Goal: Task Accomplishment & Management: Manage account settings

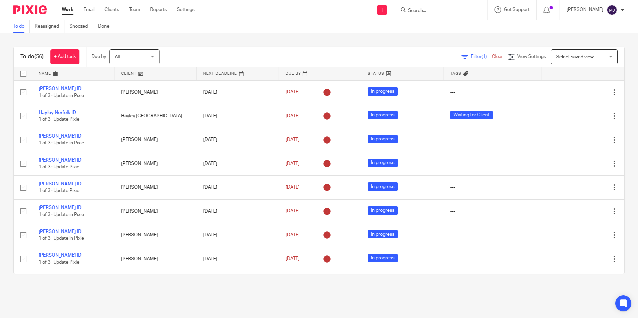
click at [442, 10] on input "Search" at bounding box center [438, 11] width 60 height 6
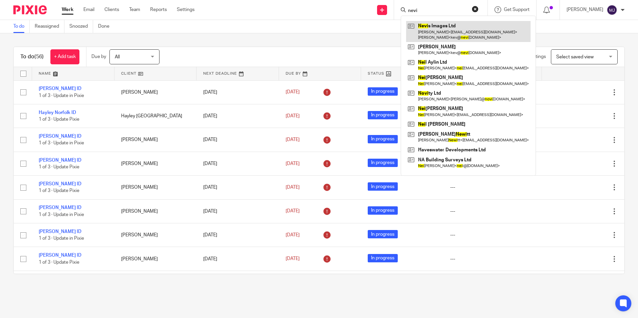
type input "nevi"
click at [456, 35] on link at bounding box center [468, 31] width 125 height 21
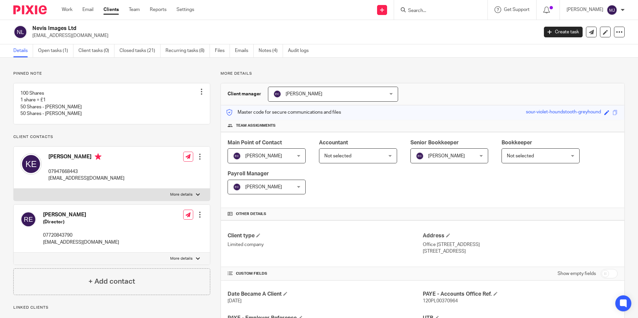
drag, startPoint x: 35, startPoint y: 9, endPoint x: 48, endPoint y: 20, distance: 16.6
click at [35, 9] on img at bounding box center [29, 9] width 33 height 9
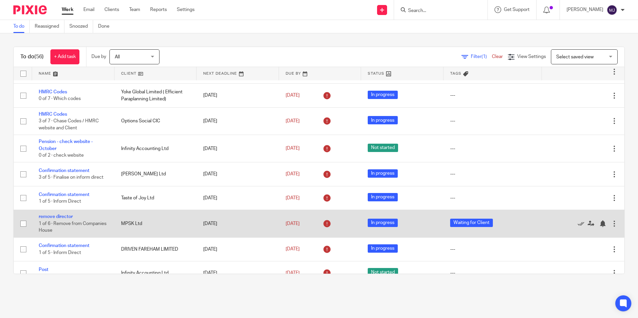
scroll to position [701, 0]
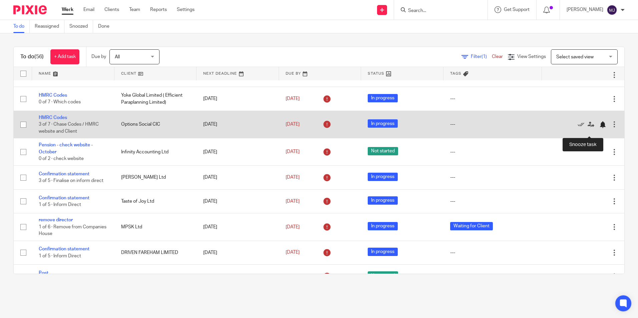
click at [600, 128] on div at bounding box center [603, 125] width 7 height 7
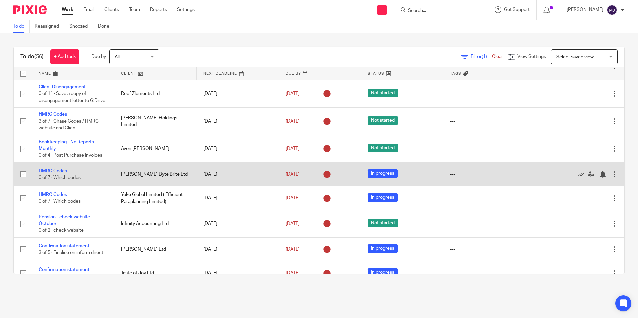
scroll to position [601, 0]
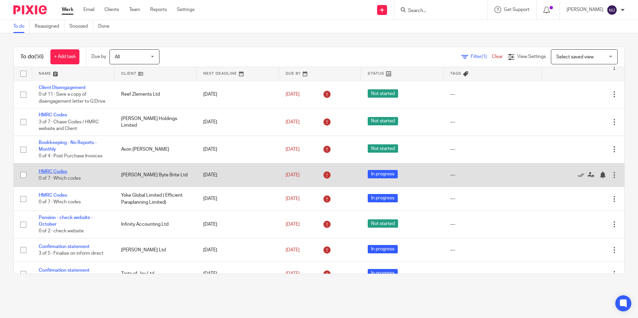
click at [55, 174] on link "HMRC Codes" at bounding box center [53, 172] width 28 height 5
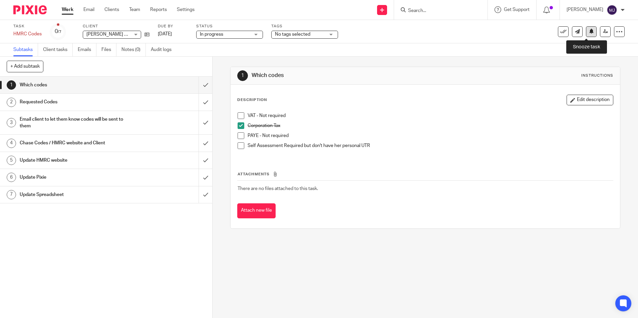
click at [589, 35] on button at bounding box center [591, 31] width 11 height 11
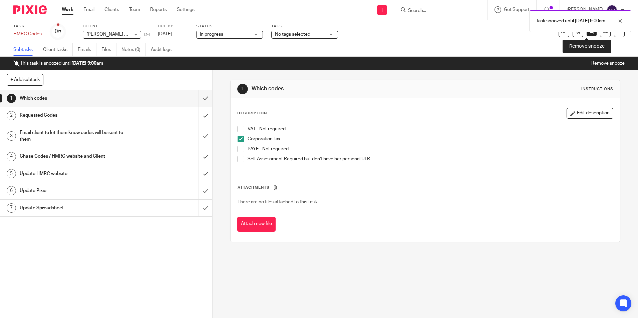
click at [590, 34] on link at bounding box center [592, 31] width 10 height 10
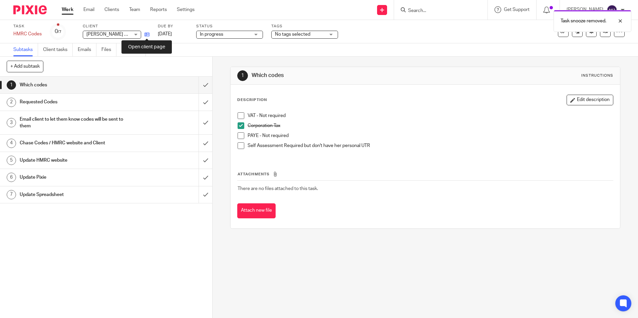
click at [146, 35] on icon at bounding box center [147, 34] width 5 height 5
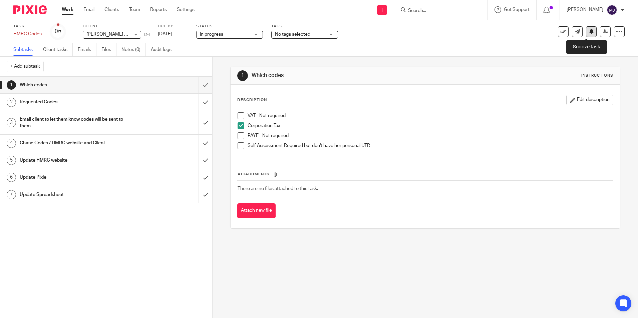
click at [586, 34] on button at bounding box center [591, 31] width 11 height 11
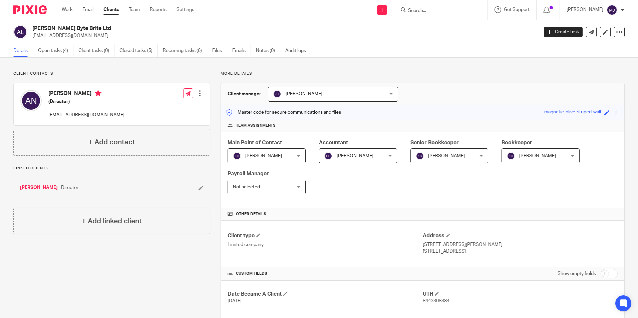
drag, startPoint x: 100, startPoint y: 36, endPoint x: 32, endPoint y: 34, distance: 67.5
click at [32, 34] on p "bytebritecreations@gmail.com" at bounding box center [283, 35] width 502 height 7
copy p "bytebritecreations@gmail.com"
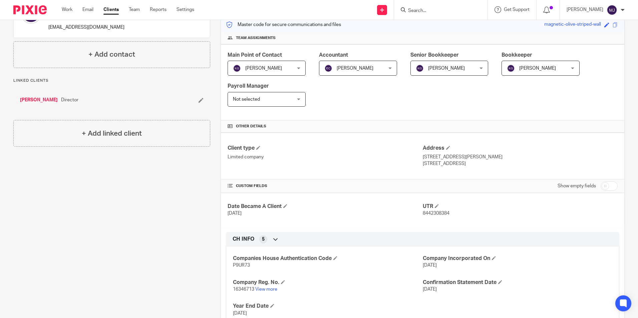
scroll to position [100, 0]
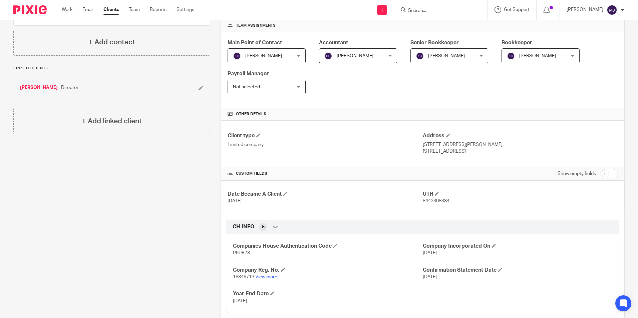
click at [473, 210] on div "Date Became A Client 28 Apr 2025 UTR 8442308384" at bounding box center [423, 198] width 404 height 34
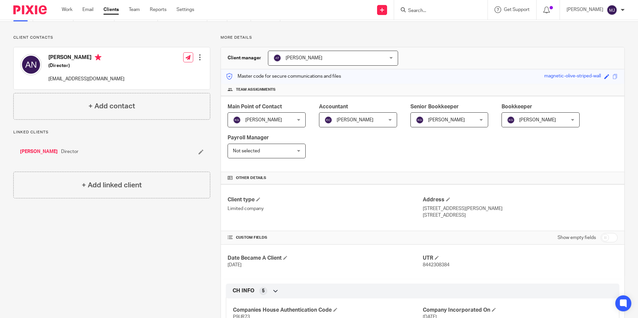
scroll to position [134, 0]
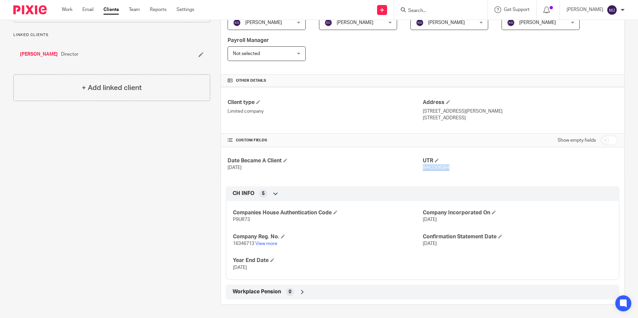
drag, startPoint x: 451, startPoint y: 171, endPoint x: 420, endPoint y: 175, distance: 31.4
click at [420, 175] on div "Date Became A Client 28 Apr 2025 UTR 8442308384" at bounding box center [423, 165] width 404 height 34
copy span "8442308384"
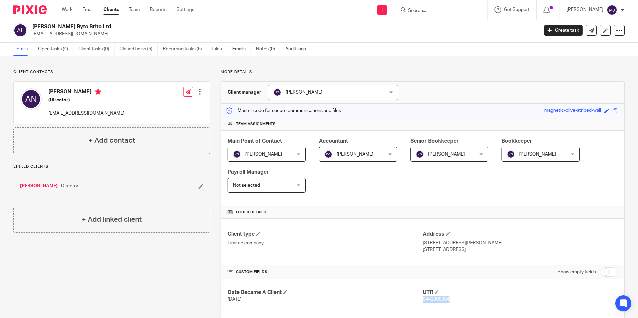
scroll to position [0, 0]
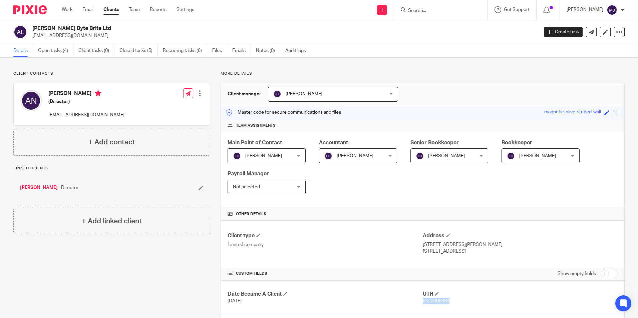
click at [51, 187] on link "[PERSON_NAME]" at bounding box center [39, 188] width 38 height 7
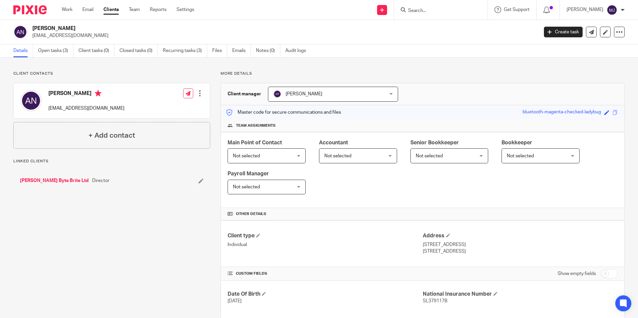
click at [57, 63] on div "Client contacts [PERSON_NAME] [EMAIL_ADDRESS][DOMAIN_NAME] Edit contact Create …" at bounding box center [319, 215] width 638 height 315
click at [60, 55] on link "Open tasks (3)" at bounding box center [55, 50] width 35 height 13
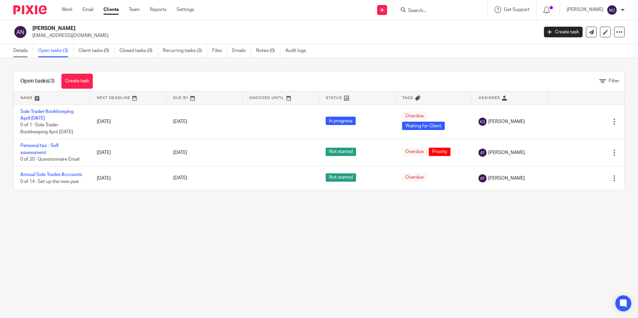
click at [24, 54] on link "Details" at bounding box center [23, 50] width 20 height 13
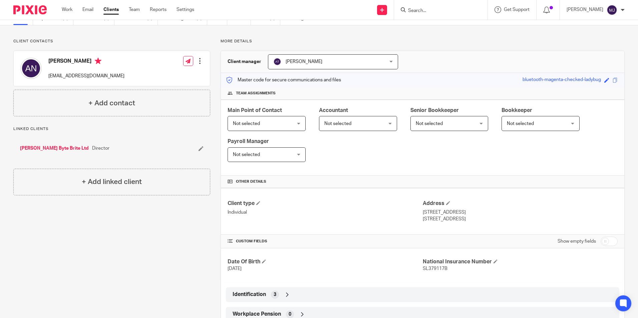
scroll to position [33, 0]
click at [606, 240] on input "checkbox" at bounding box center [609, 240] width 17 height 9
checkbox input "true"
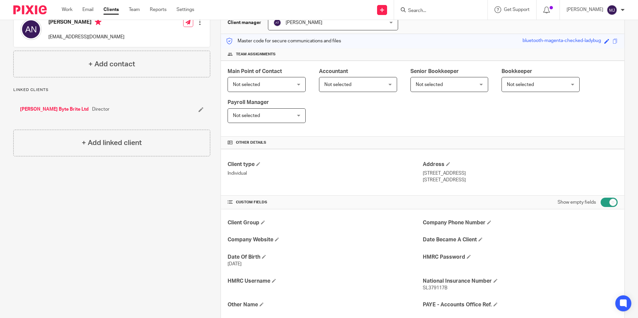
scroll to position [0, 0]
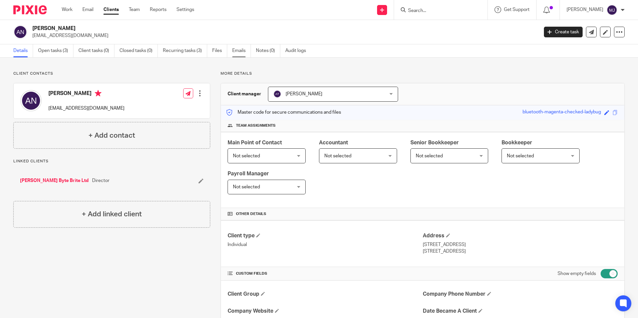
click at [245, 55] on link "Emails" at bounding box center [241, 50] width 19 height 13
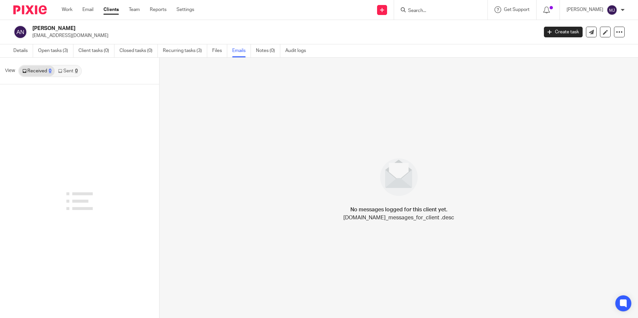
click at [71, 73] on link "Sent 0" at bounding box center [68, 71] width 26 height 11
click at [17, 50] on link "Details" at bounding box center [23, 50] width 20 height 13
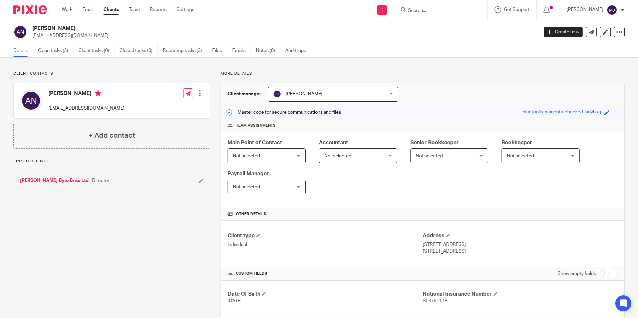
click at [37, 178] on link "[PERSON_NAME] Byte Brite Ltd" at bounding box center [54, 181] width 69 height 7
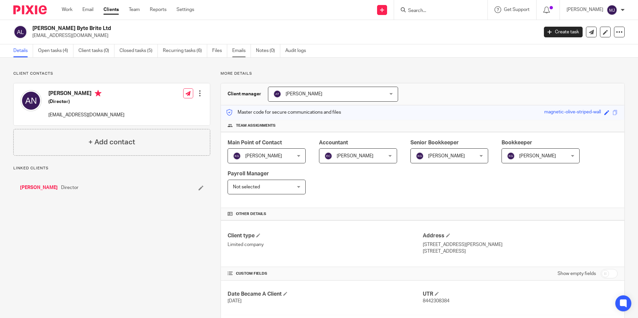
click at [247, 54] on link "Emails" at bounding box center [241, 50] width 19 height 13
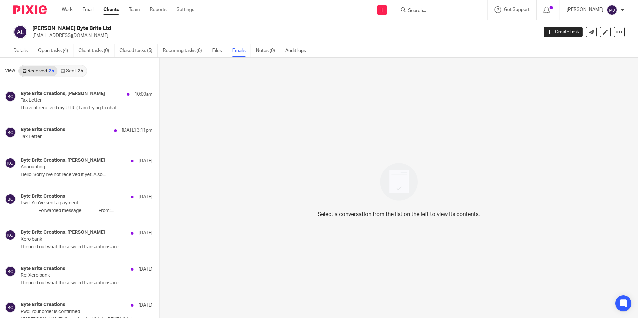
click at [66, 74] on link "Sent 25" at bounding box center [71, 71] width 29 height 11
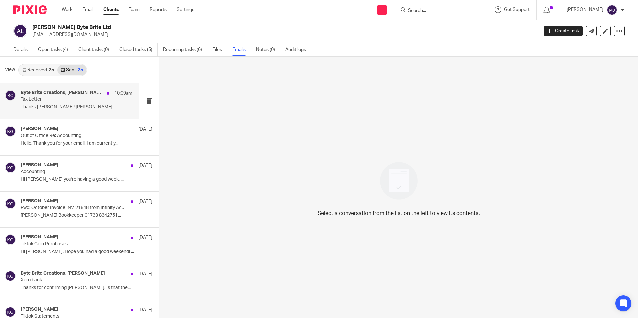
click at [57, 106] on p "Thanks Aimee! Kelly Gutteridge ..." at bounding box center [77, 107] width 112 height 6
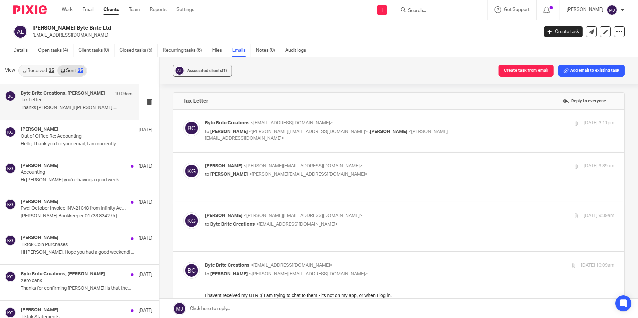
scroll to position [0, 0]
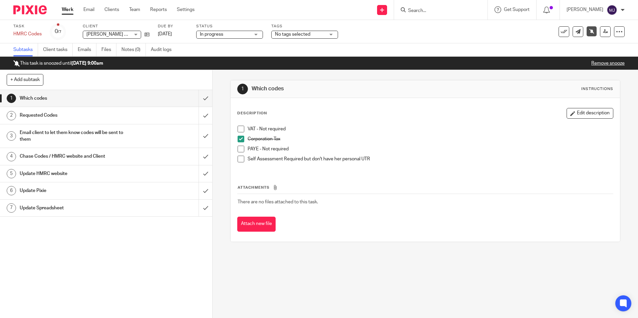
click at [30, 4] on div at bounding box center [27, 10] width 55 height 20
click at [30, 10] on img at bounding box center [29, 9] width 33 height 9
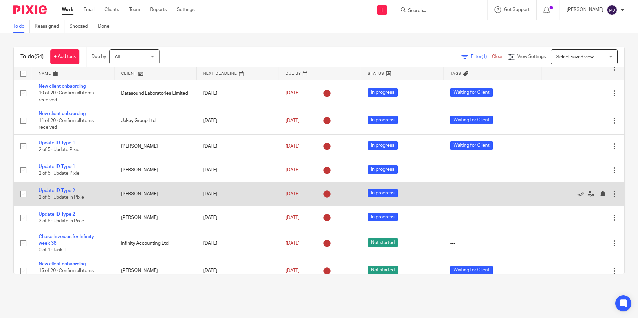
scroll to position [501, 0]
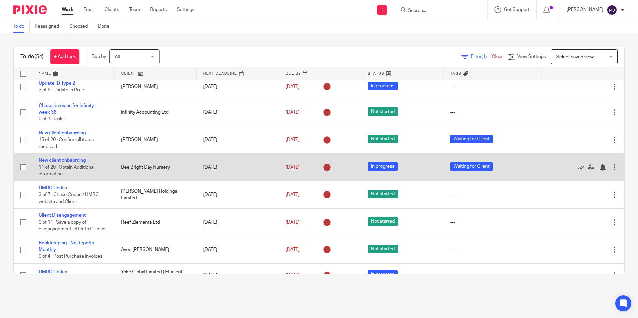
click at [69, 157] on td "New client onbaording 11 of 20 · Obtain Additional information" at bounding box center [73, 167] width 82 height 27
click at [85, 160] on link "New client onbaording" at bounding box center [62, 160] width 47 height 5
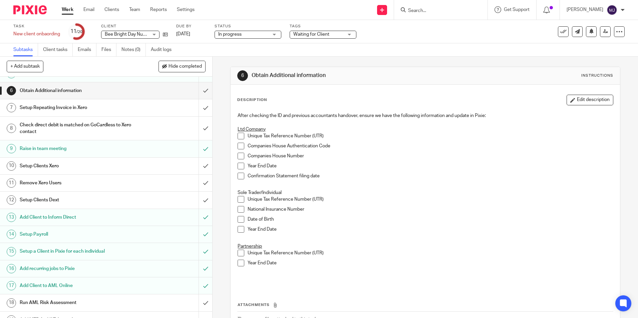
scroll to position [108, 0]
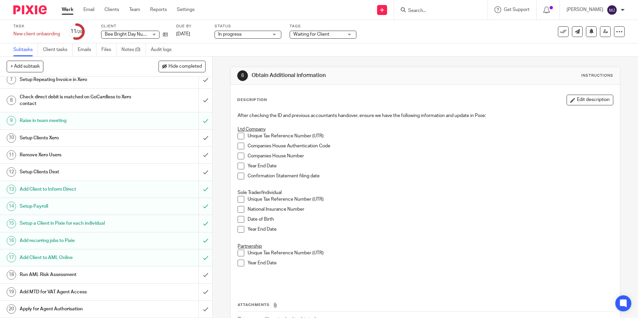
click at [32, 7] on img at bounding box center [29, 9] width 33 height 9
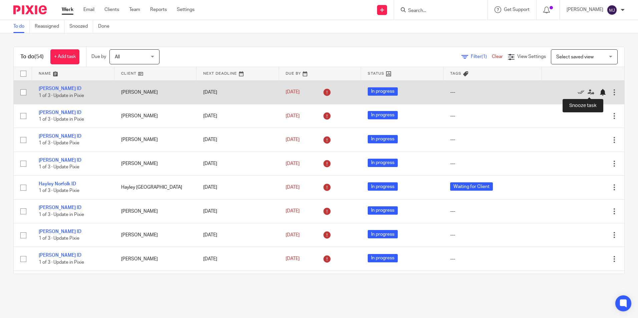
click at [600, 91] on div at bounding box center [603, 92] width 7 height 7
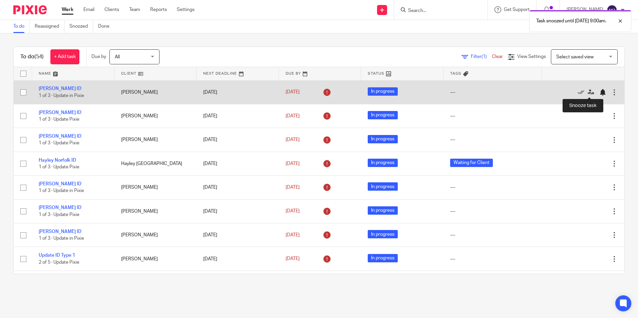
click at [600, 94] on div at bounding box center [603, 92] width 7 height 7
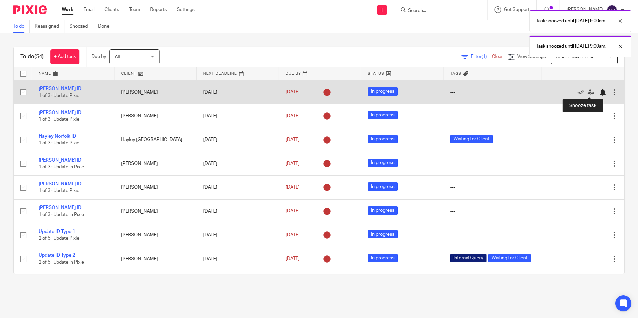
click at [600, 93] on div at bounding box center [603, 92] width 7 height 7
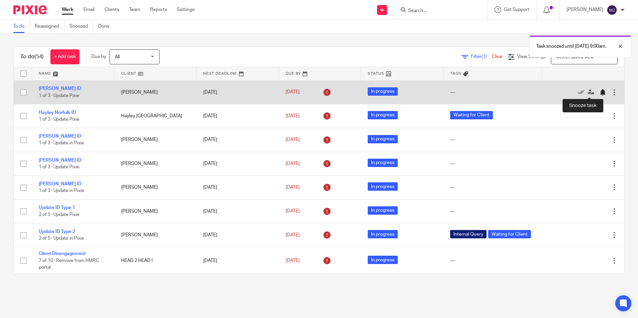
click at [600, 93] on div at bounding box center [603, 92] width 7 height 7
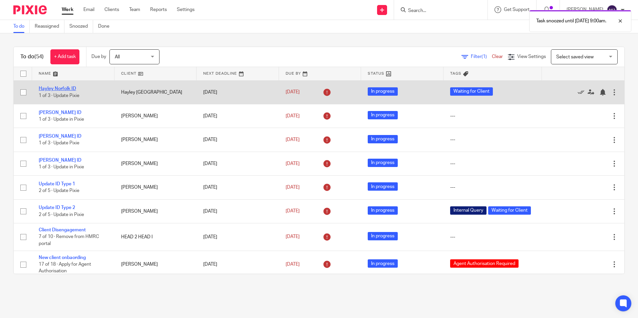
click at [56, 87] on link "Hayley Norfolk ID" at bounding box center [57, 88] width 37 height 5
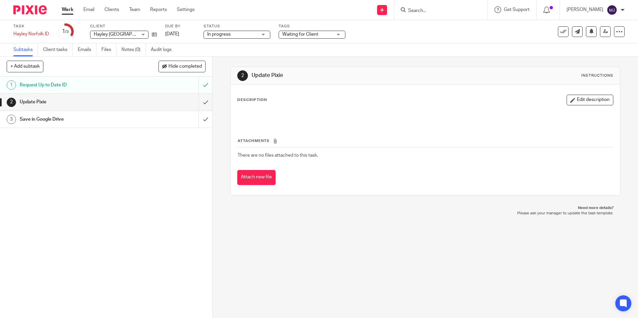
click at [158, 34] on div "Task Hayley [GEOGRAPHIC_DATA] ID Save Hayley [GEOGRAPHIC_DATA] ID 1 /3 Client H…" at bounding box center [268, 32] width 510 height 16
click at [157, 34] on icon at bounding box center [154, 34] width 5 height 5
click at [586, 34] on button at bounding box center [591, 31] width 11 height 11
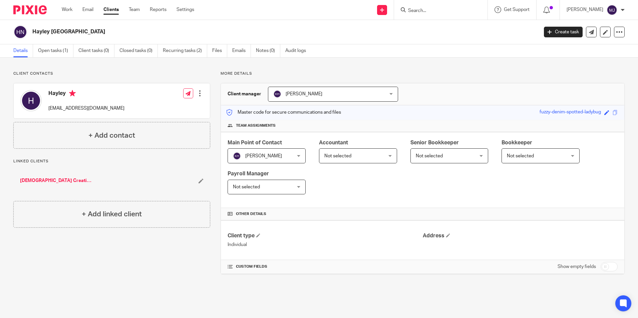
click at [605, 268] on input "checkbox" at bounding box center [609, 266] width 17 height 9
checkbox input "true"
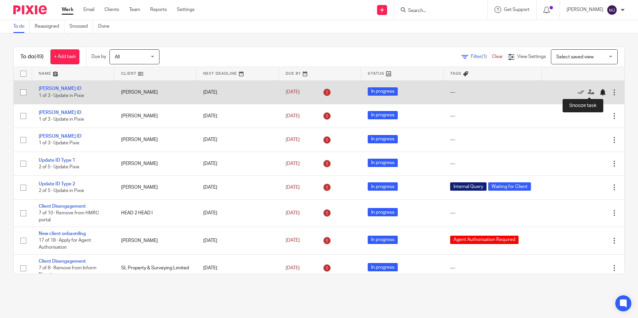
click at [600, 92] on div at bounding box center [603, 92] width 7 height 7
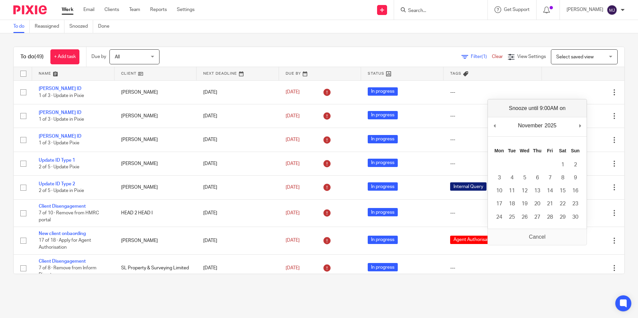
drag, startPoint x: 582, startPoint y: 126, endPoint x: 578, endPoint y: 128, distance: 3.9
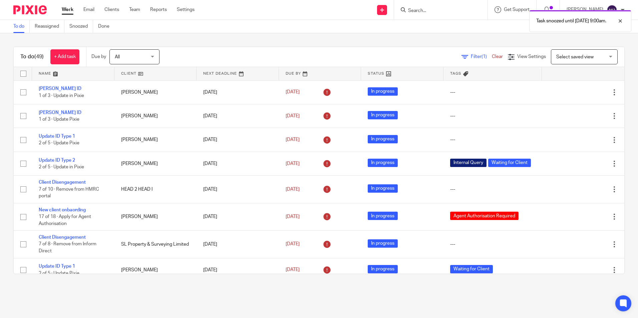
click at [412, 26] on div "Task snoozed until 3 Nov 2025 9:00am." at bounding box center [475, 19] width 312 height 25
click at [85, 29] on link "Snoozed" at bounding box center [81, 26] width 24 height 13
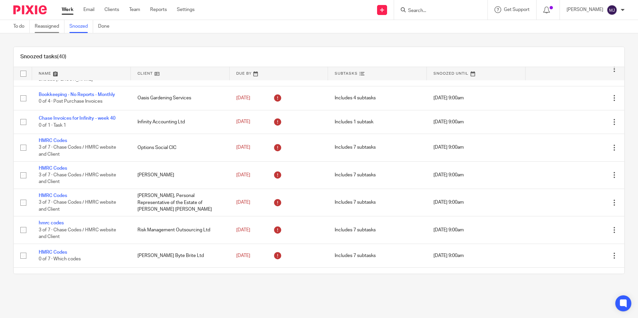
scroll to position [332, 0]
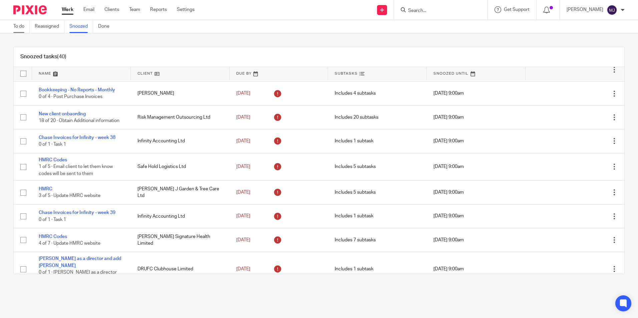
click at [21, 27] on link "To do" at bounding box center [21, 26] width 16 height 13
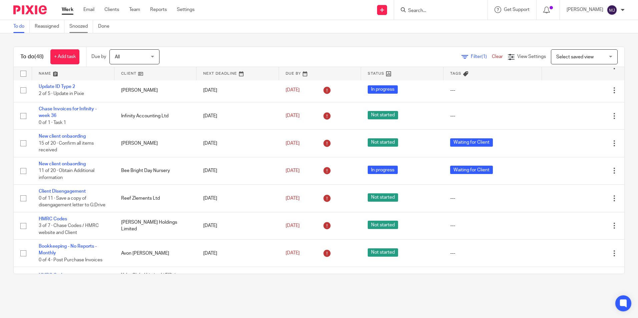
scroll to position [207, 0]
